Goal: Entertainment & Leisure: Consume media (video, audio)

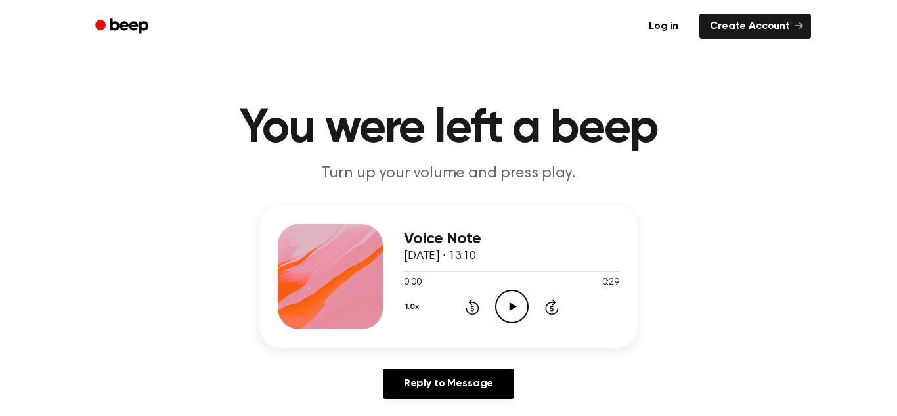
click at [512, 304] on icon at bounding box center [512, 306] width 7 height 9
click at [472, 310] on icon at bounding box center [471, 308] width 3 height 5
click at [474, 309] on icon at bounding box center [471, 308] width 3 height 5
click at [502, 307] on icon "Pause Audio" at bounding box center [512, 307] width 34 height 34
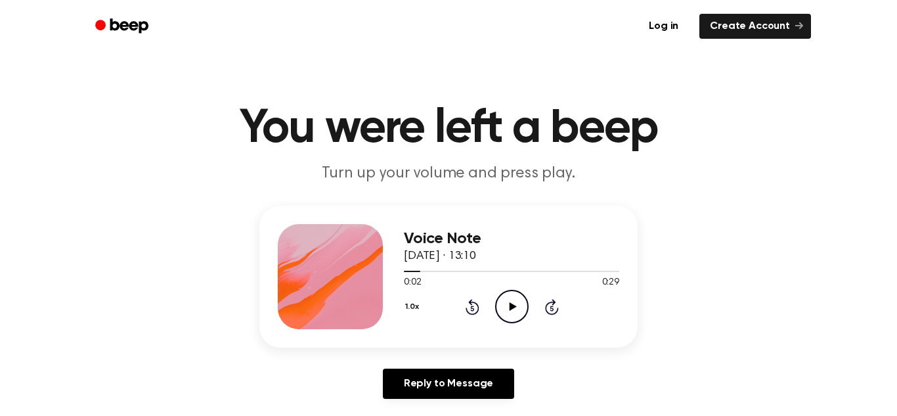
click at [477, 309] on icon at bounding box center [473, 307] width 14 height 16
click at [513, 312] on icon "Play Audio" at bounding box center [512, 307] width 34 height 34
